Goal: Task Accomplishment & Management: Manage account settings

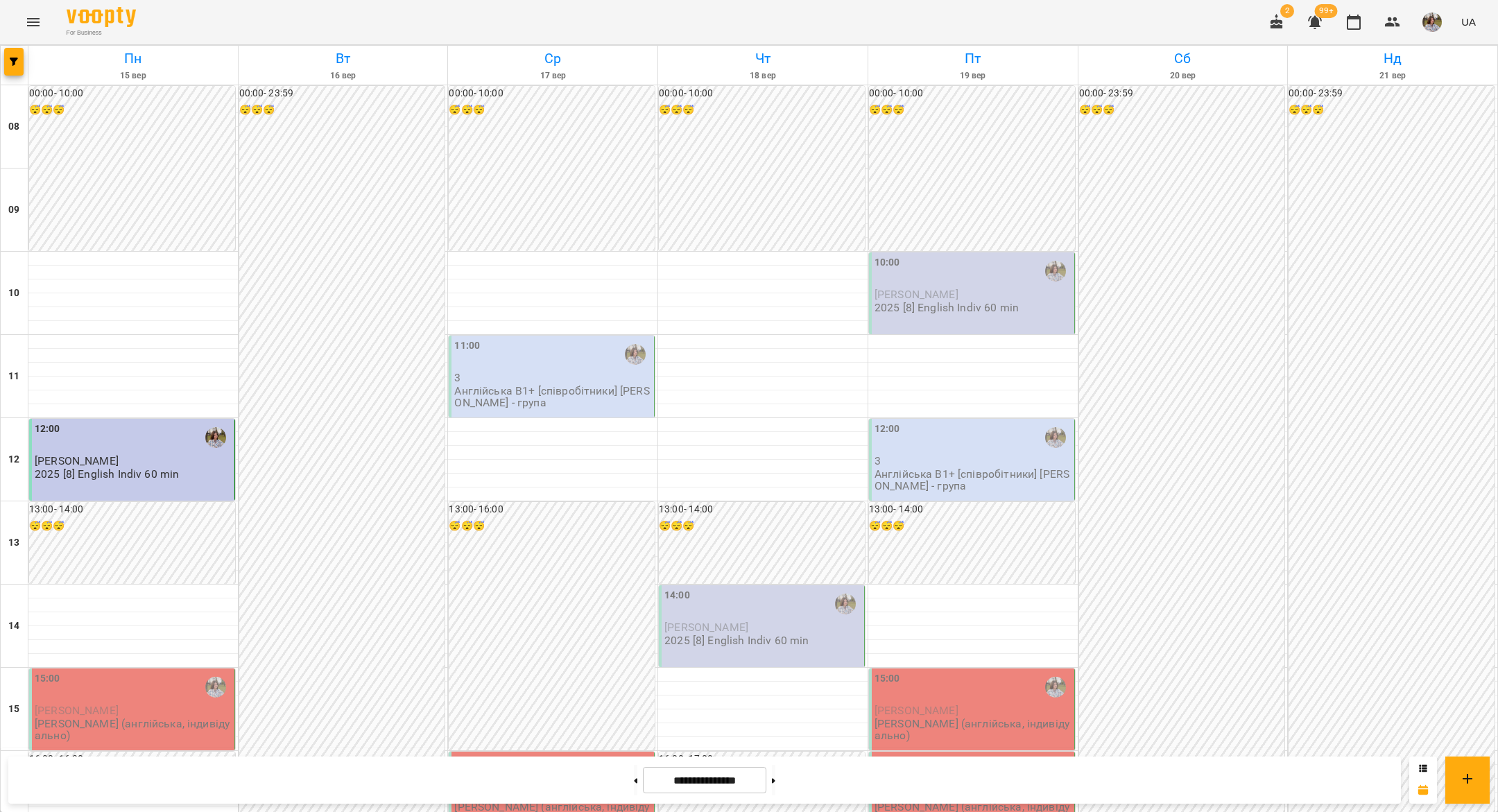
scroll to position [364, 0]
click at [121, 654] on div at bounding box center [133, 661] width 210 height 14
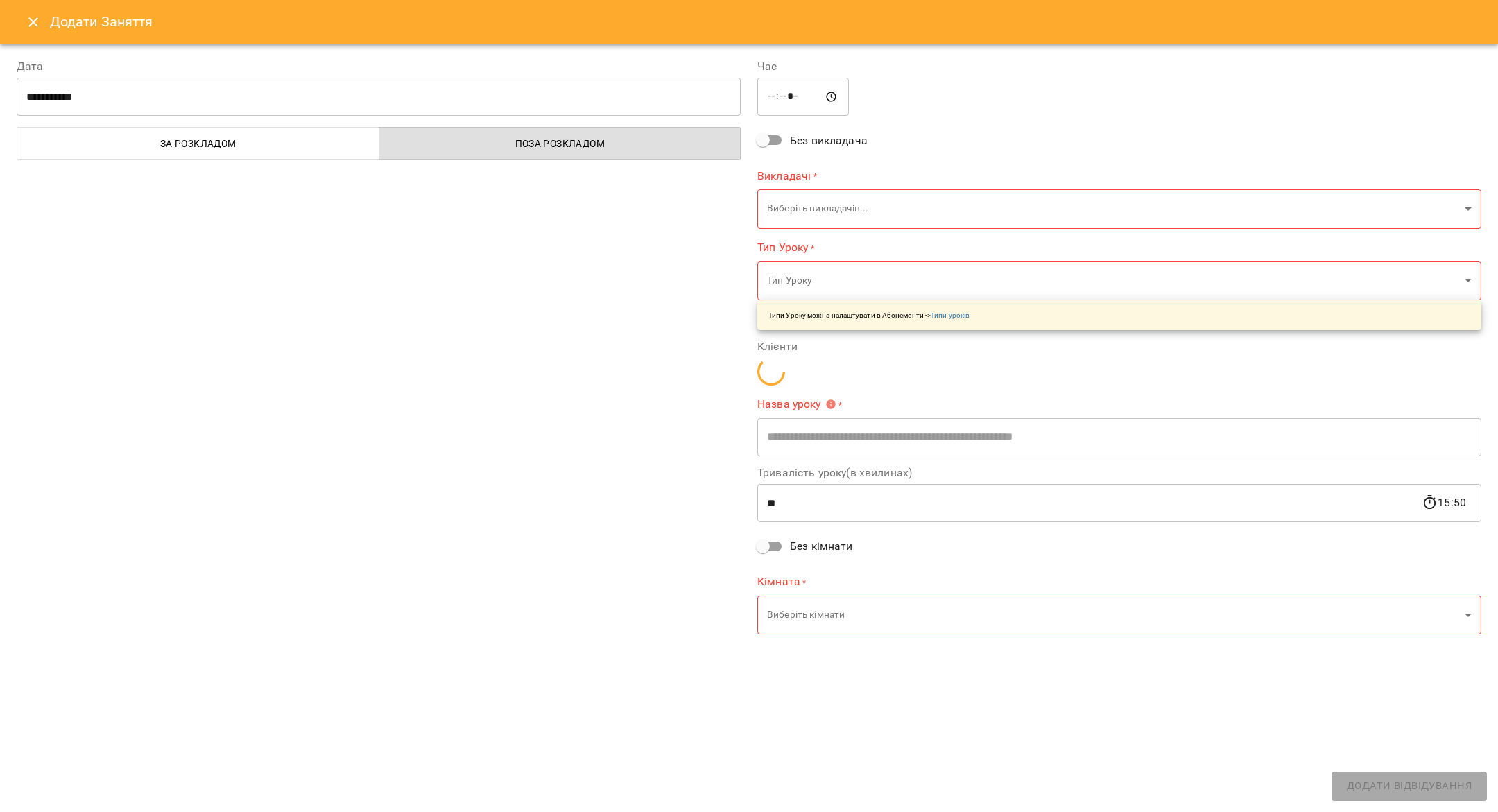
type input "**********"
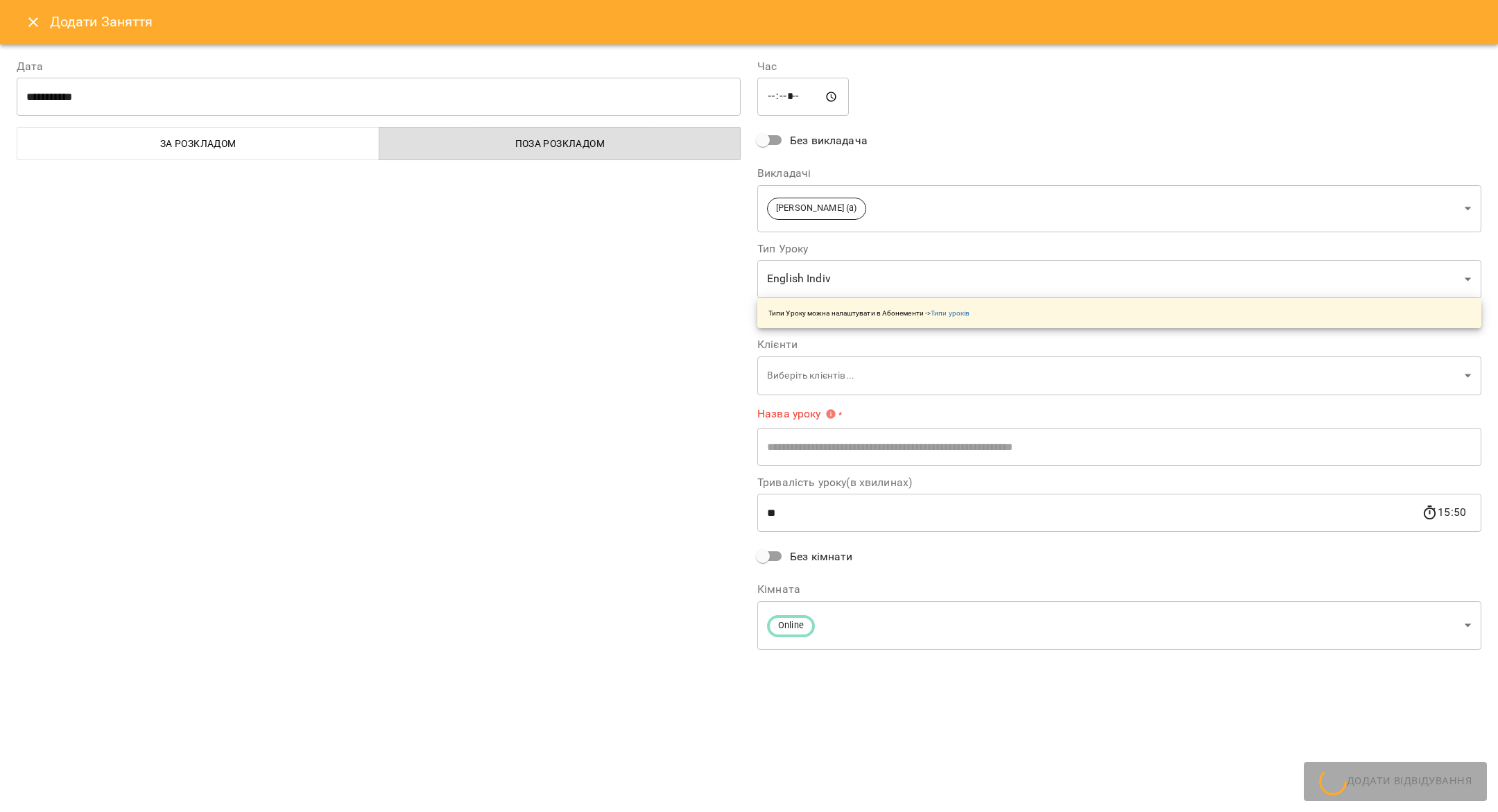
click at [38, 36] on button "Close" at bounding box center [33, 22] width 33 height 33
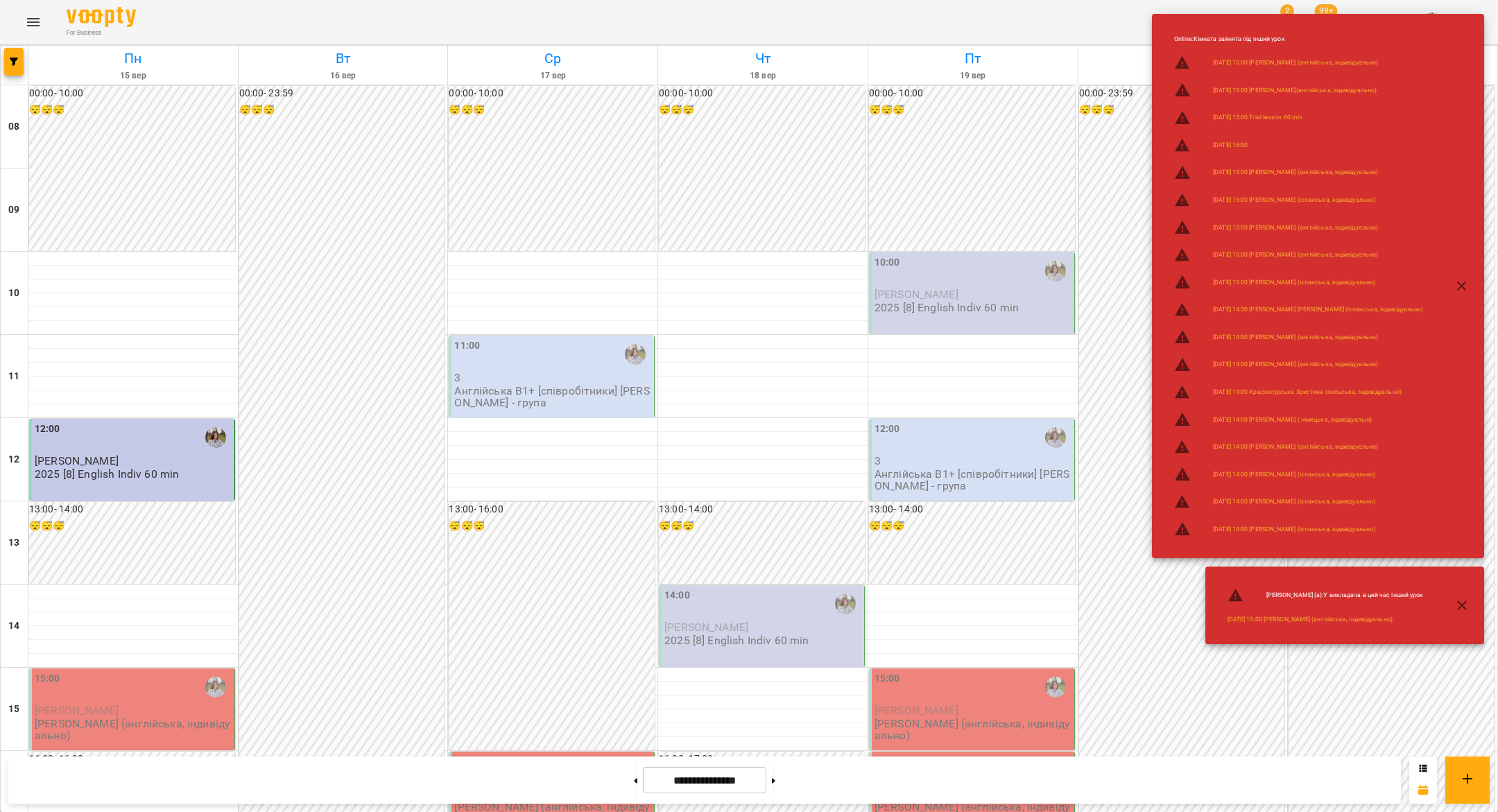
click at [114, 671] on div "15:00" at bounding box center [133, 686] width 197 height 32
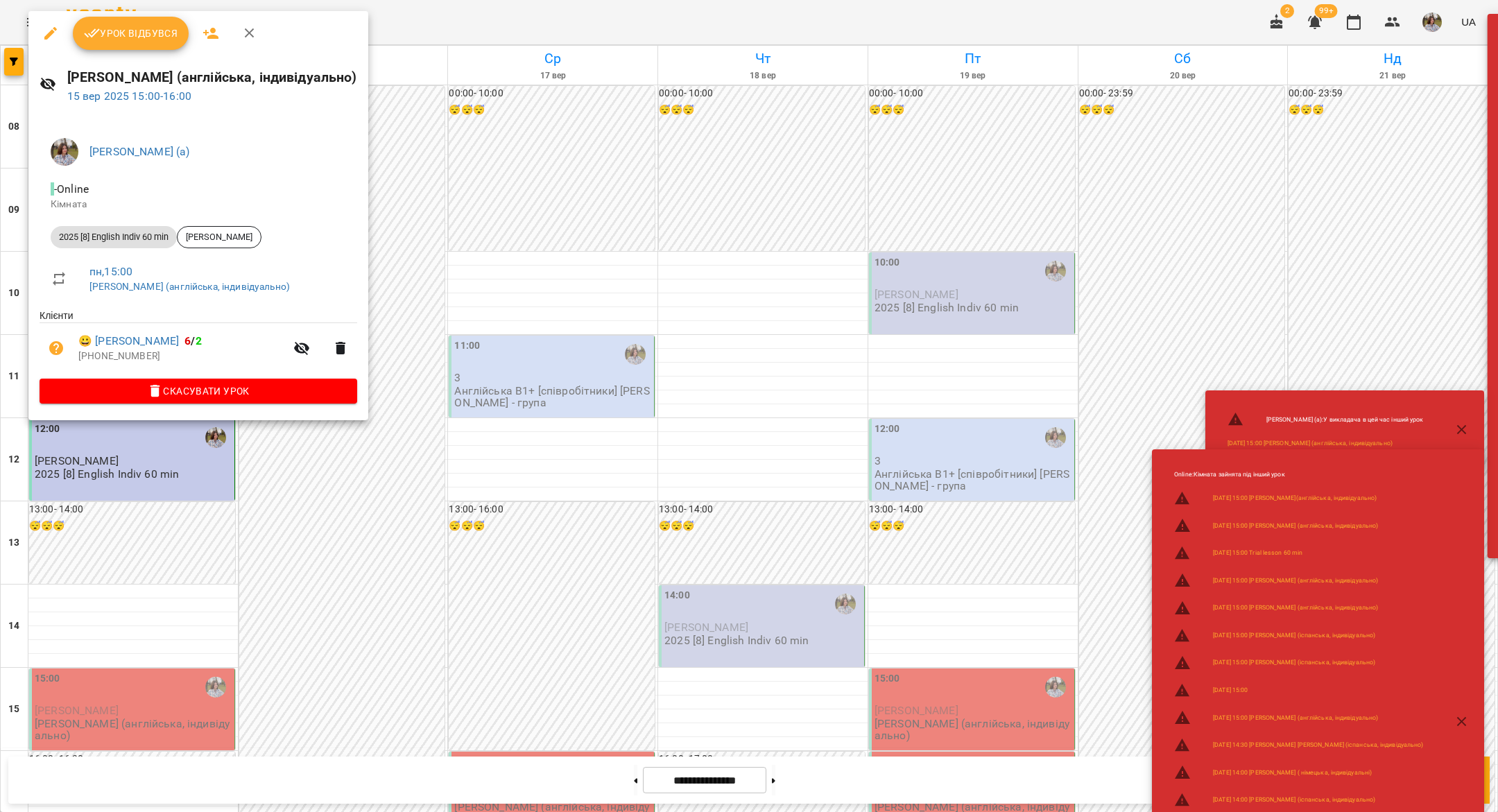
click at [146, 39] on span "Урок відбувся" at bounding box center [131, 34] width 94 height 17
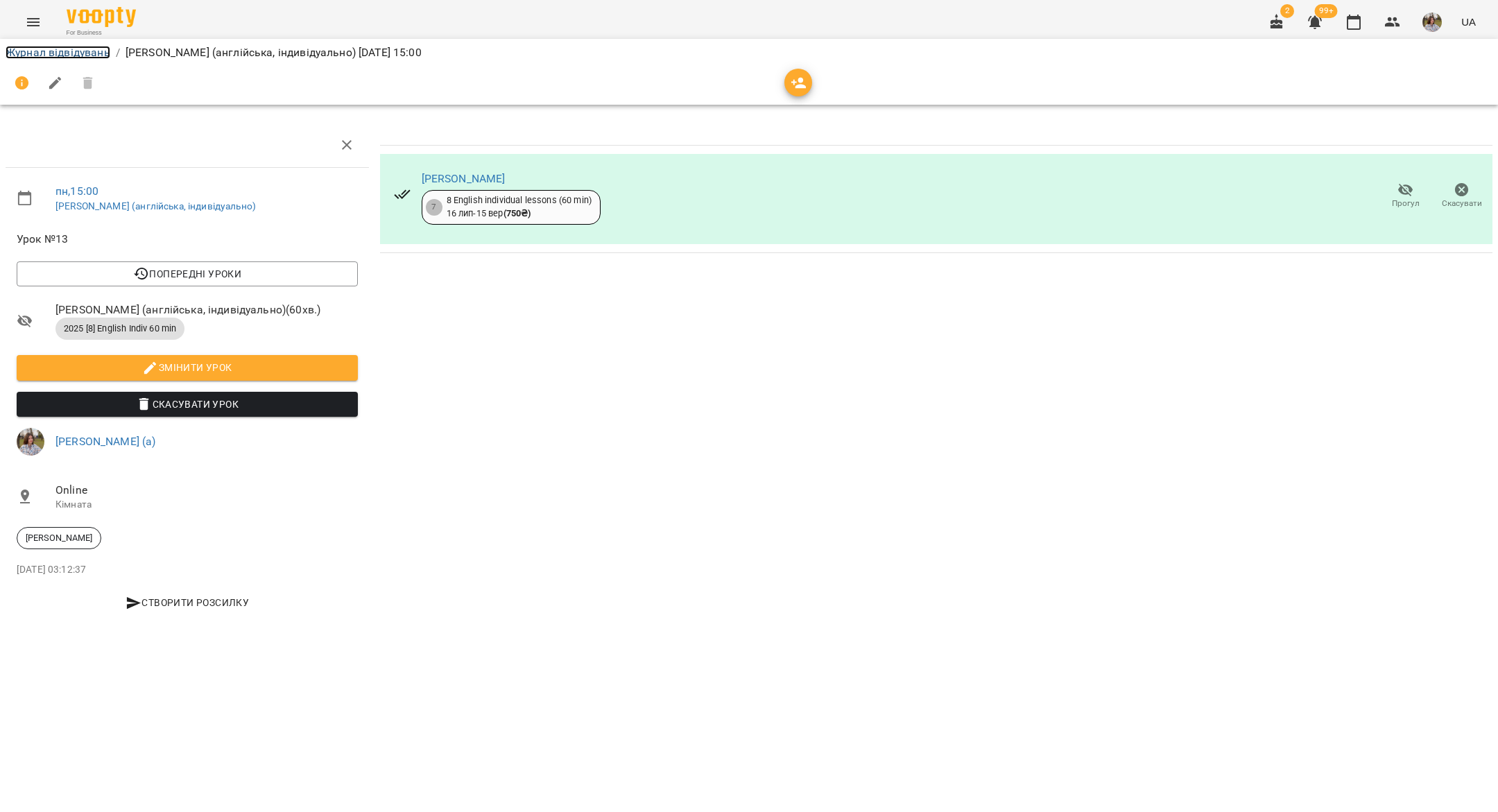
click at [36, 55] on link "Журнал відвідувань" at bounding box center [58, 52] width 105 height 13
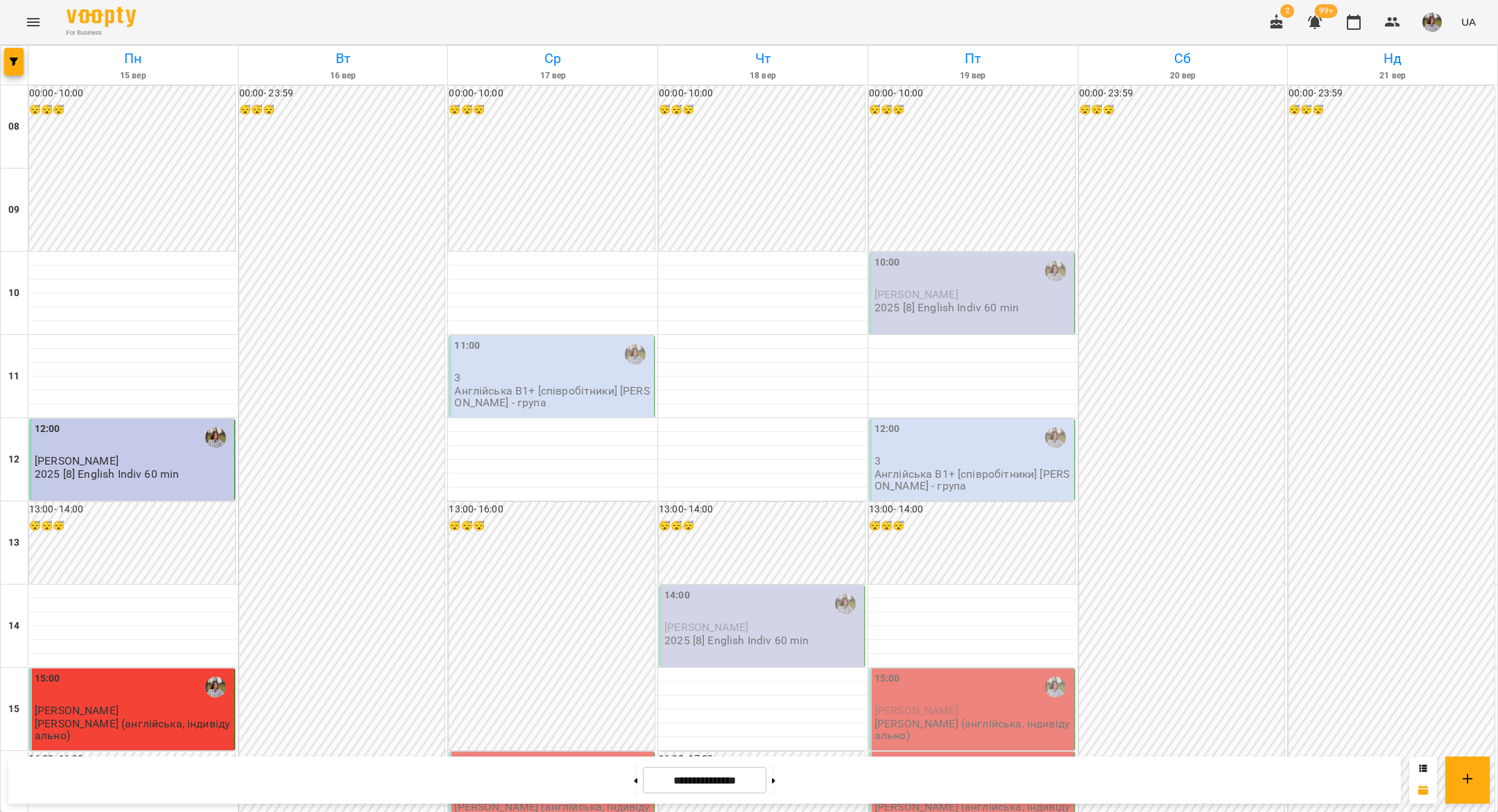
scroll to position [116, 0]
